Goal: Information Seeking & Learning: Learn about a topic

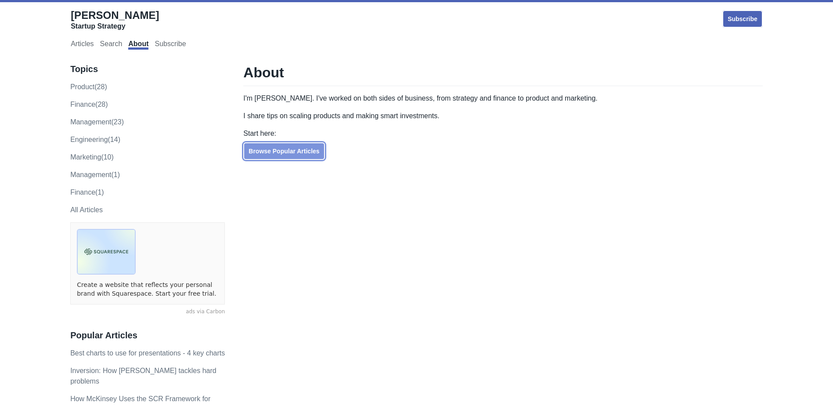
click at [266, 146] on link "Browse Popular Articles" at bounding box center [283, 151] width 81 height 18
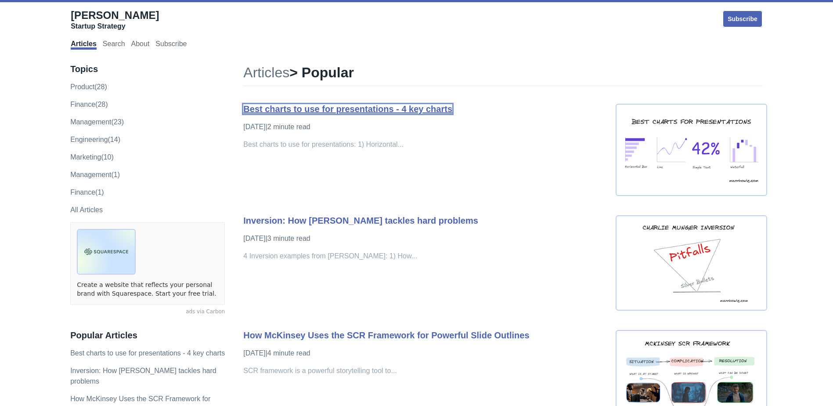
click at [408, 110] on link "Best charts to use for presentations - 4 key charts" at bounding box center [347, 109] width 209 height 10
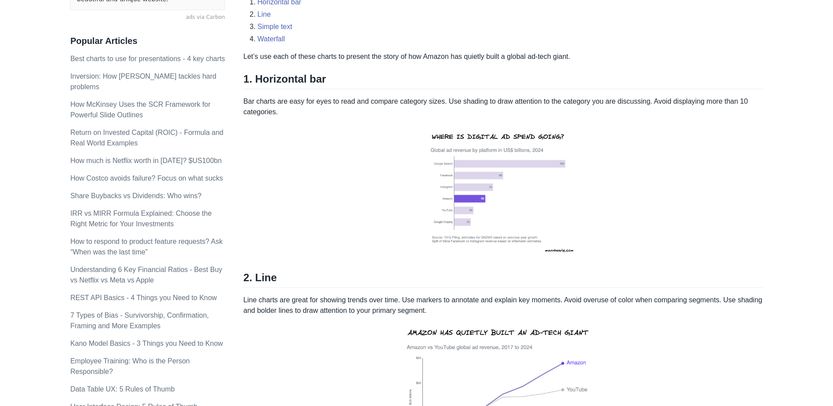
scroll to position [132, 0]
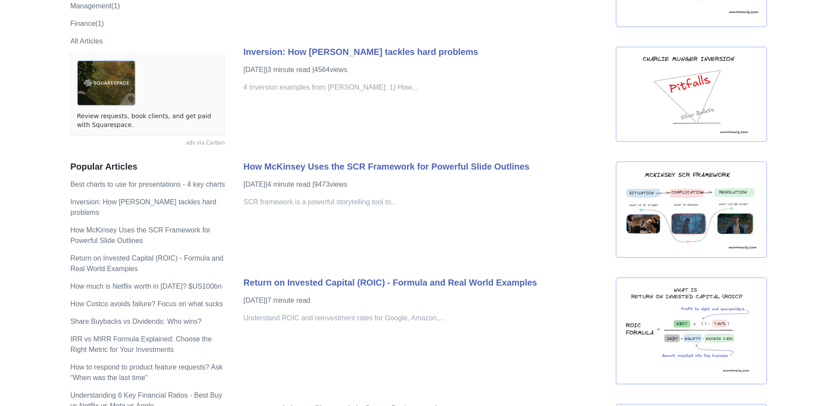
scroll to position [176, 0]
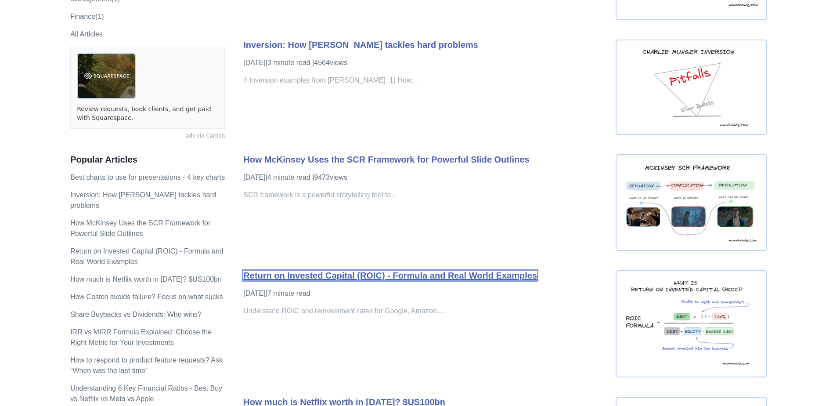
click at [419, 278] on link "Return on Invested Capital (ROIC) - Formula and Real World Examples" at bounding box center [390, 276] width 294 height 10
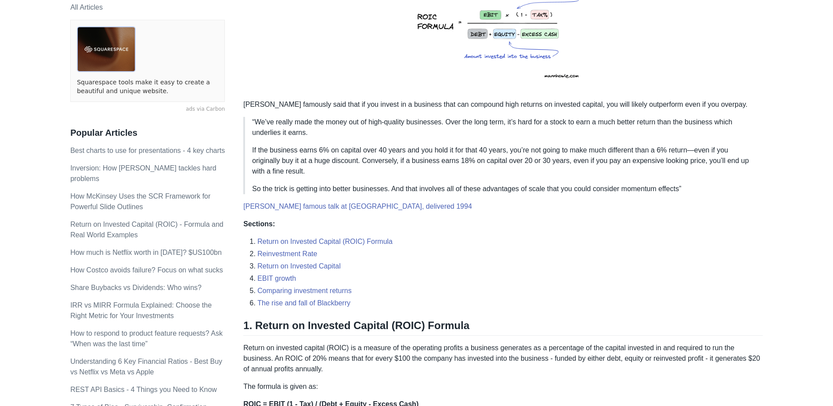
scroll to position [220, 0]
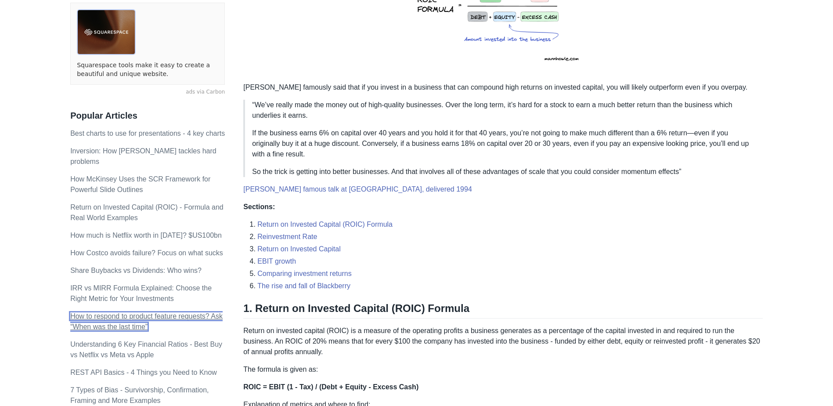
click at [101, 312] on link "How to respond to product feature requests? Ask “When was the last time”" at bounding box center [146, 321] width 152 height 18
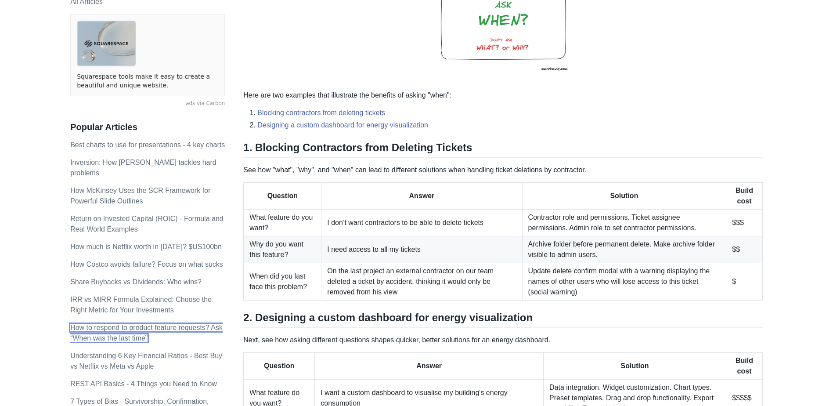
scroll to position [220, 0]
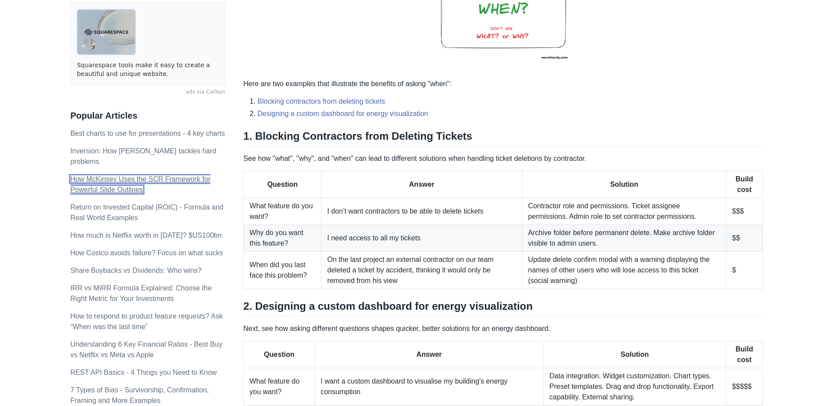
click at [87, 175] on link "How McKinsey Uses the SCR Framework for Powerful Slide Outlines" at bounding box center [140, 184] width 140 height 18
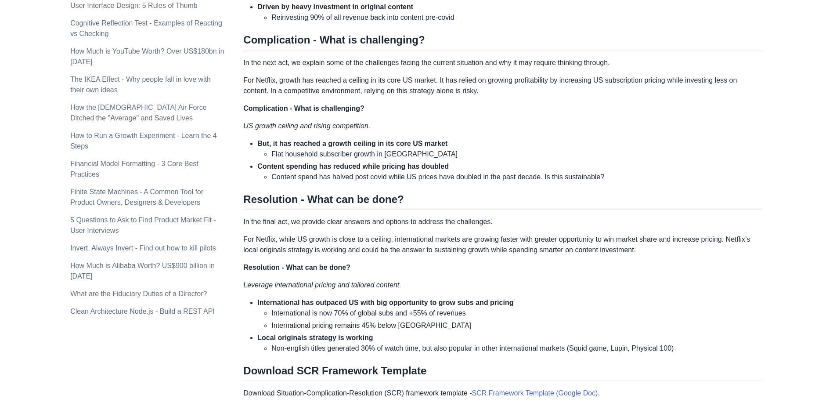
scroll to position [703, 0]
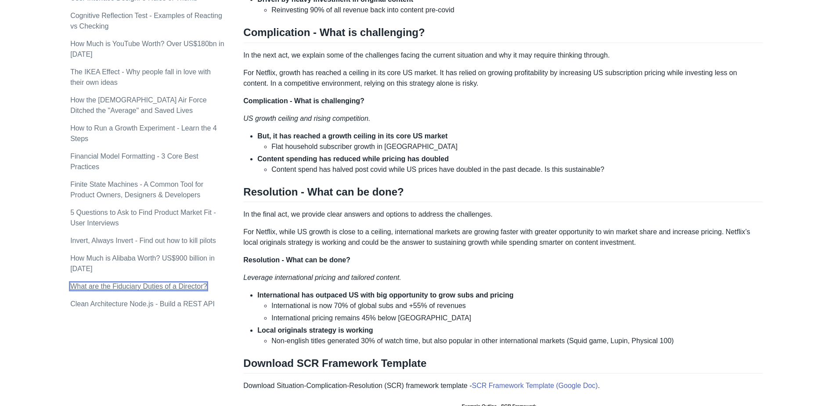
click at [136, 282] on link "What are the Fiduciary Duties of a Director?" at bounding box center [138, 285] width 137 height 7
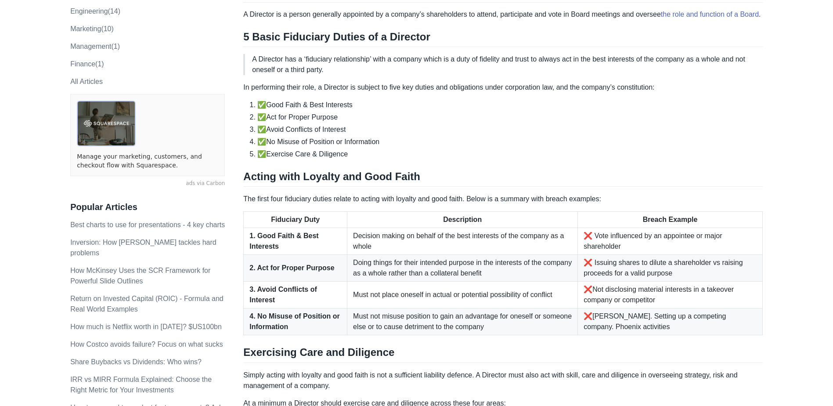
scroll to position [132, 0]
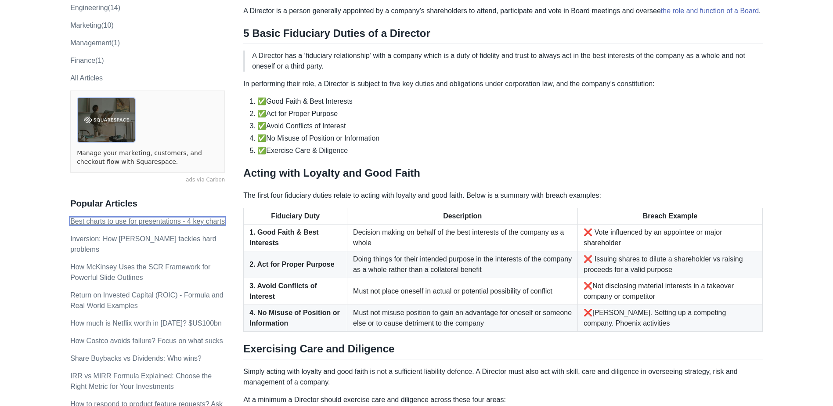
click at [100, 217] on link "Best charts to use for presentations - 4 key charts" at bounding box center [147, 220] width 155 height 7
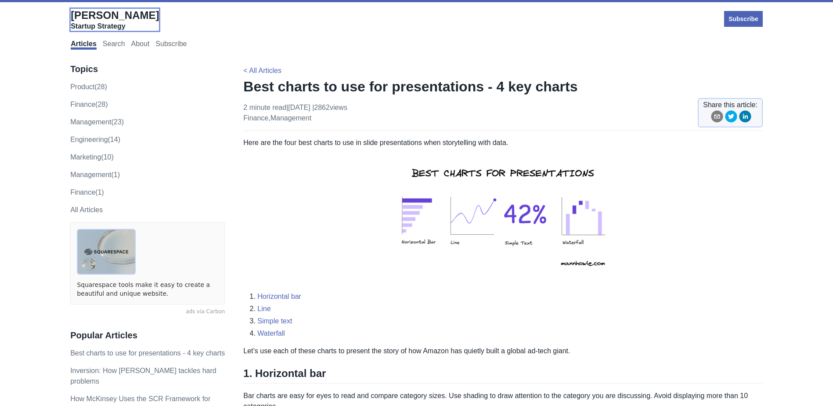
click at [86, 10] on span "[PERSON_NAME]" at bounding box center [115, 15] width 88 height 12
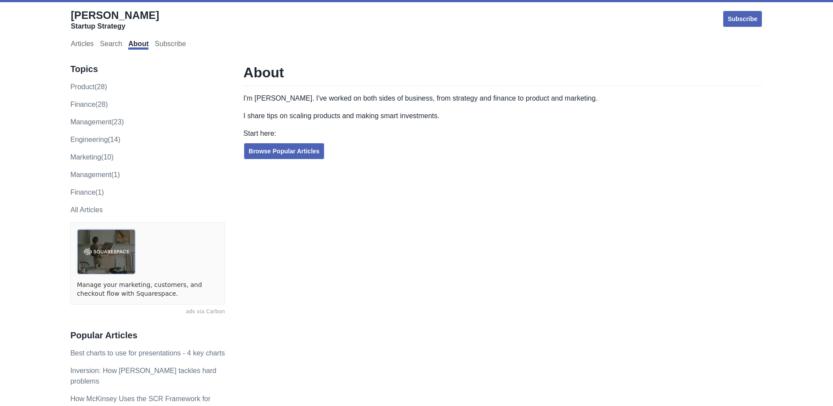
click at [90, 40] on div "Articles Search About Subscribe" at bounding box center [417, 44] width 692 height 18
click at [80, 47] on link "Articles" at bounding box center [82, 45] width 23 height 10
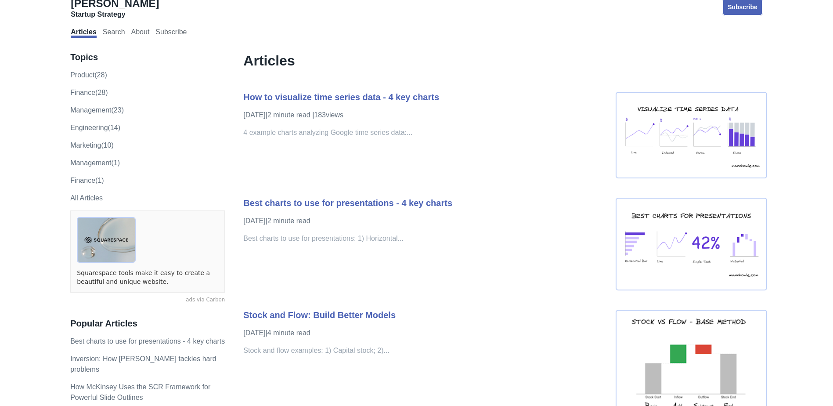
scroll to position [88, 0]
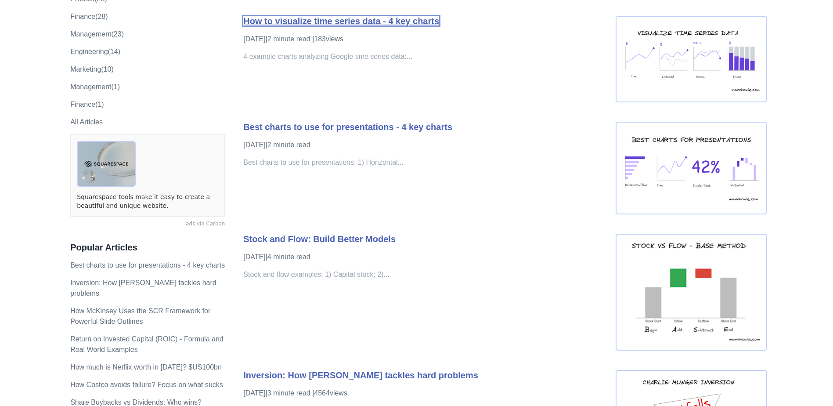
click at [398, 26] on link "How to visualize time series data - 4 key charts" at bounding box center [341, 21] width 196 height 10
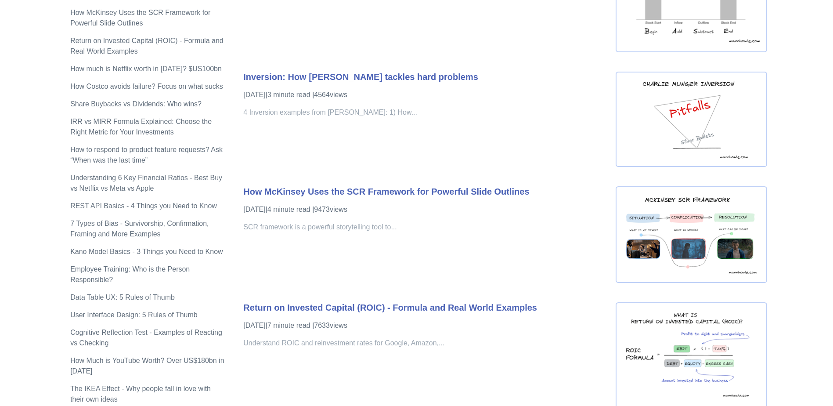
scroll to position [395, 0]
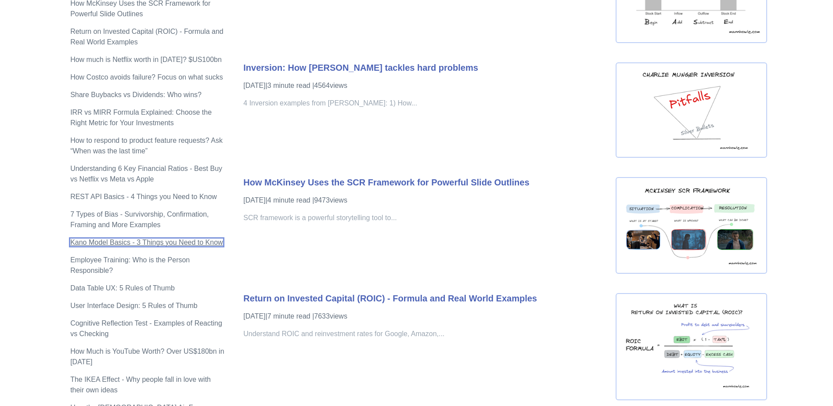
click at [173, 238] on link "Kano Model Basics - 3 Things you Need to Know" at bounding box center [146, 241] width 152 height 7
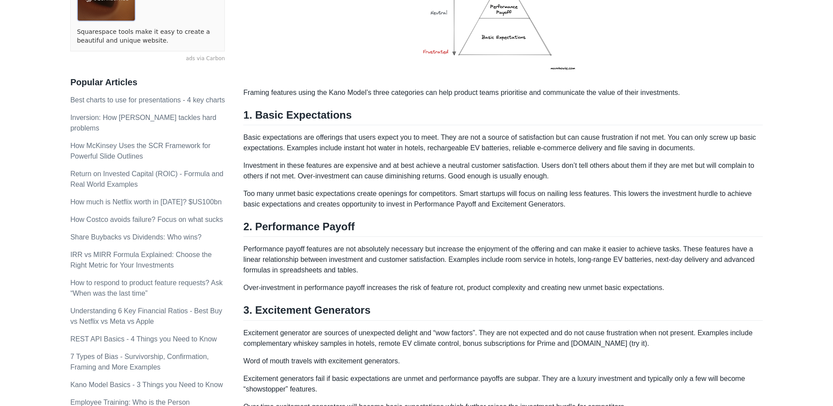
scroll to position [264, 0]
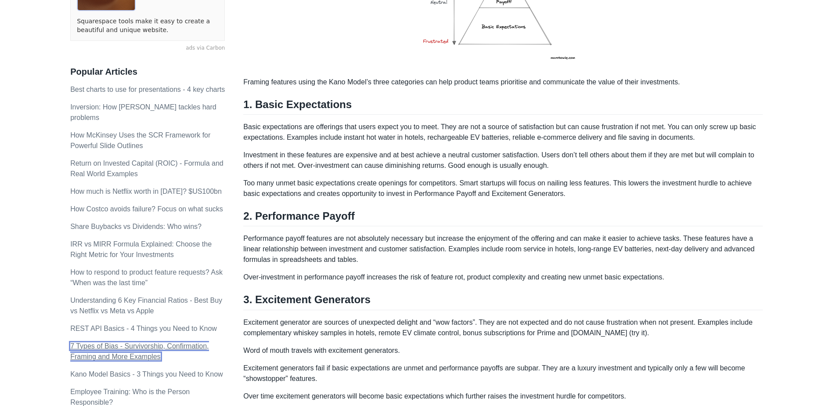
click at [182, 342] on link "7 Types of Bias - Survivorship, Confirmation, Framing and More Examples" at bounding box center [139, 351] width 138 height 18
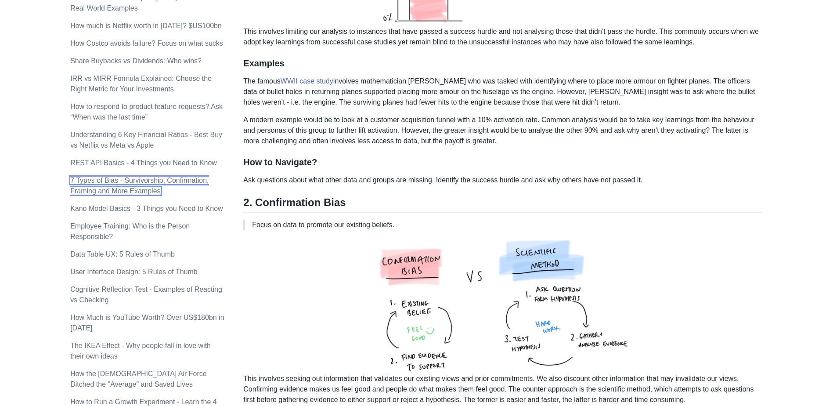
scroll to position [439, 0]
